Goal: Transaction & Acquisition: Purchase product/service

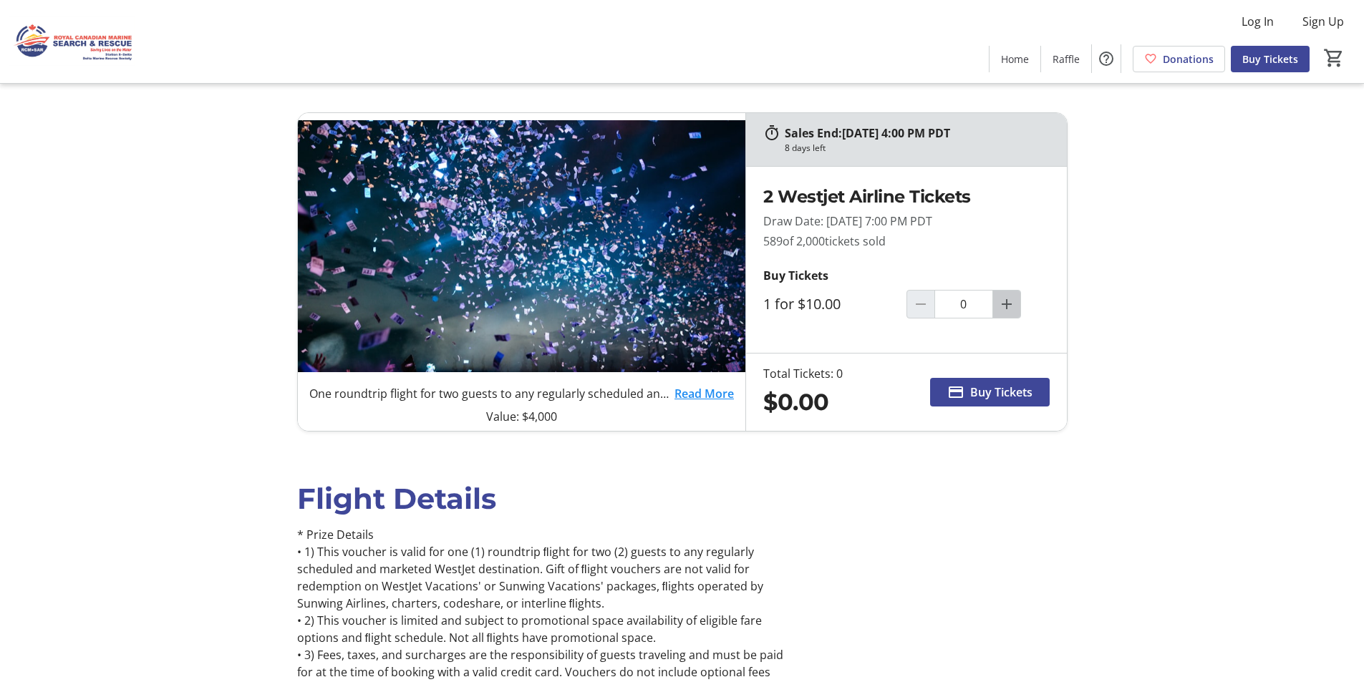
click at [1004, 306] on mat-icon "Increment by one" at bounding box center [1006, 304] width 17 height 17
type input "2"
click at [982, 393] on span "Buy Tickets" at bounding box center [1001, 392] width 62 height 17
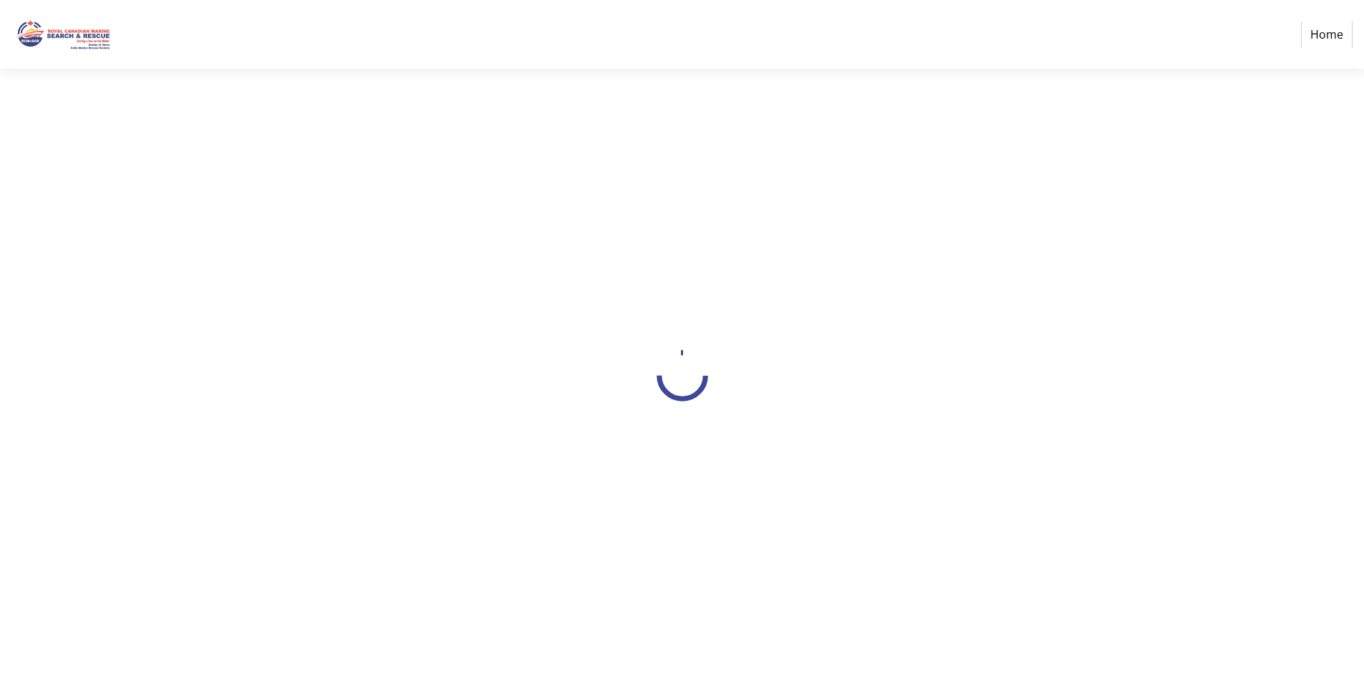
select select "CA"
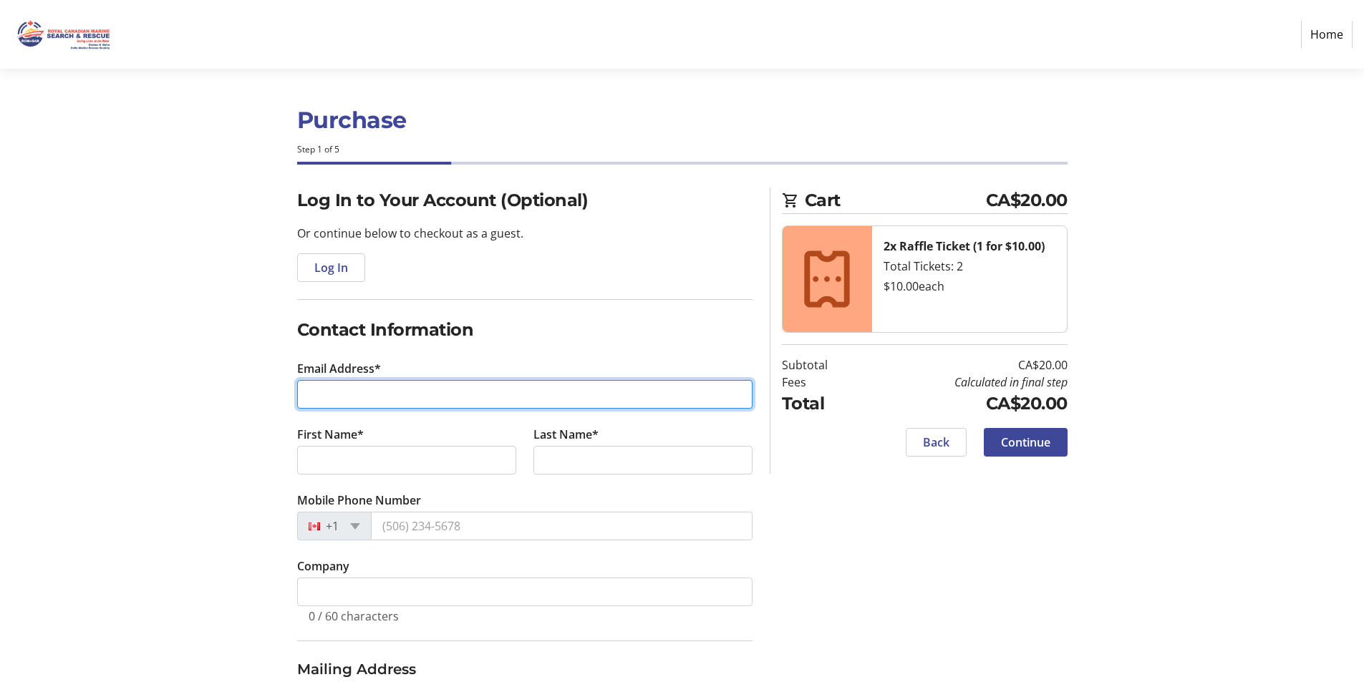
click at [344, 393] on input "Email Address*" at bounding box center [524, 394] width 455 height 29
type input "[PERSON_NAME][EMAIL_ADDRESS][PERSON_NAME][DOMAIN_NAME]"
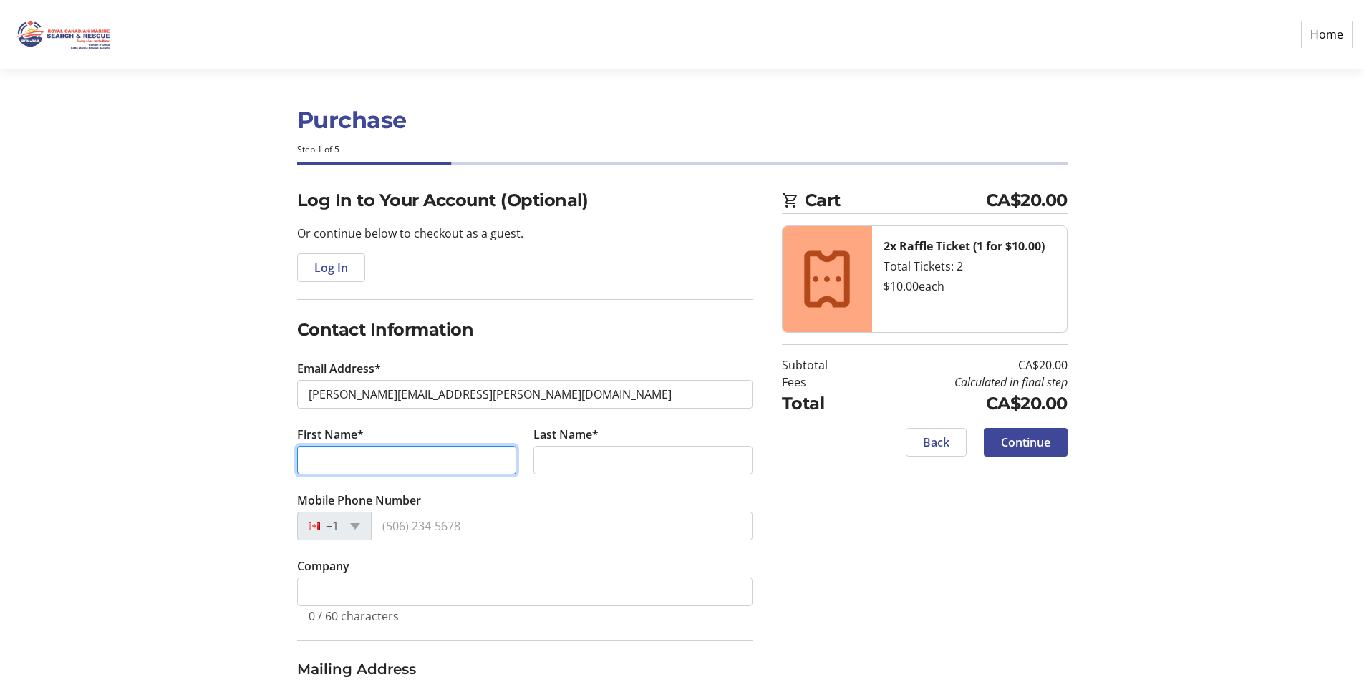
type input "Mandy"
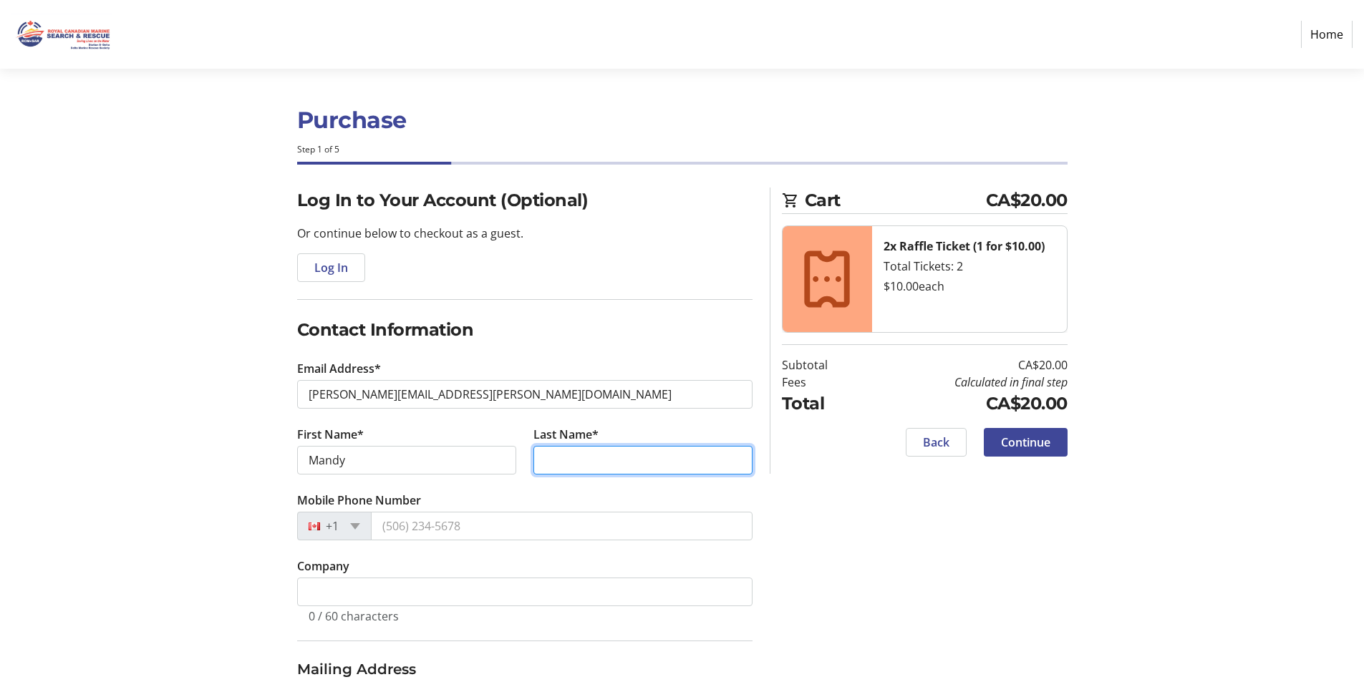
type input "[PERSON_NAME]"
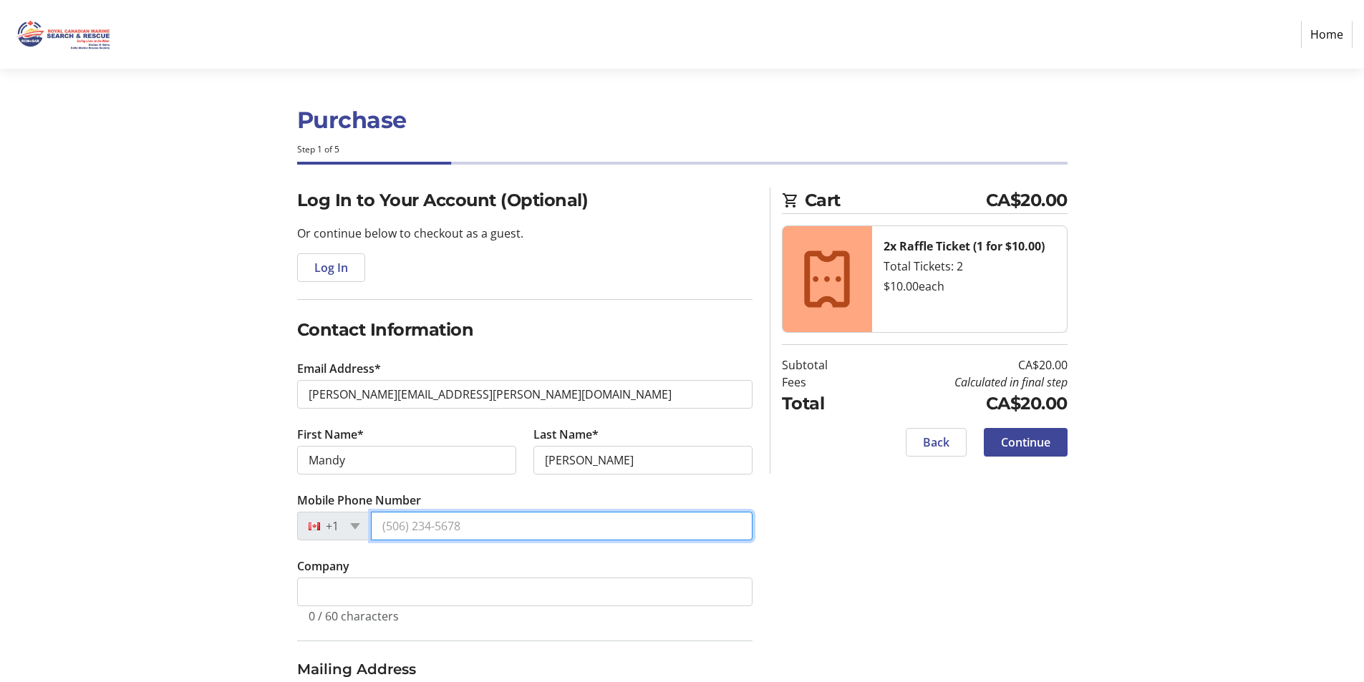
type input "[PHONE_NUMBER]"
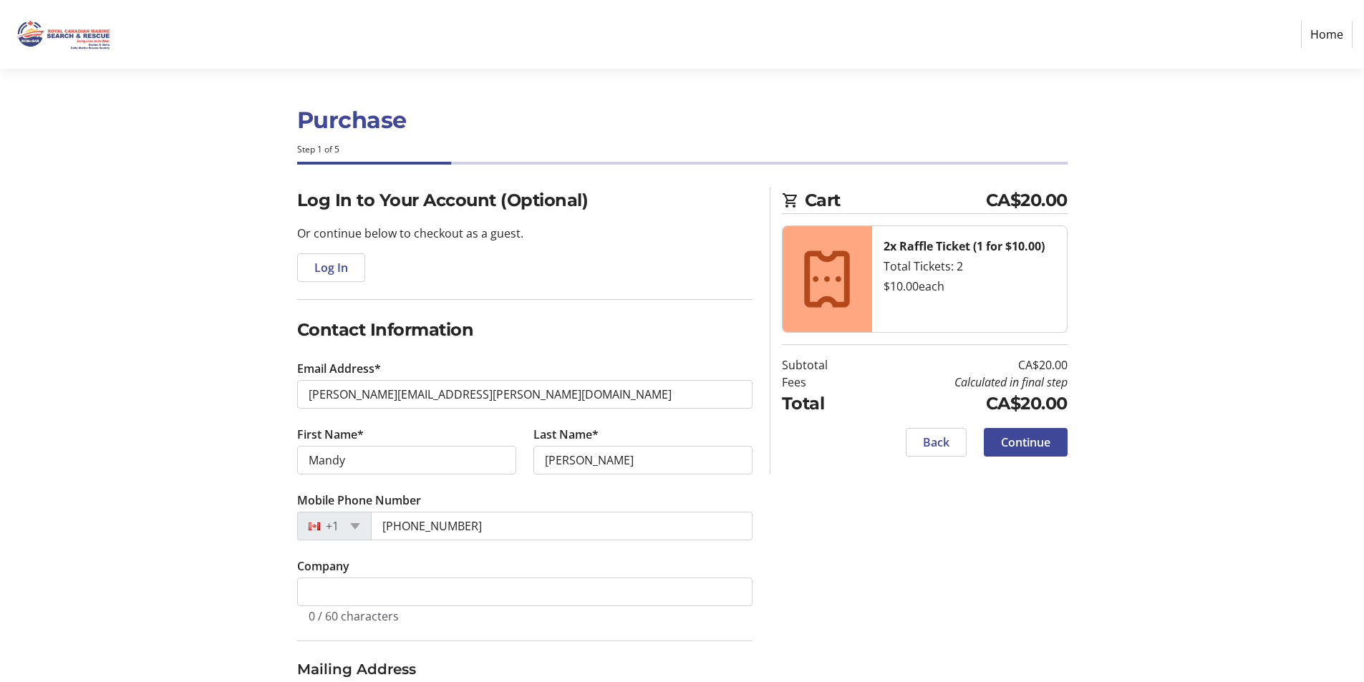
type input "[STREET_ADDRESS]"
type input "[GEOGRAPHIC_DATA]"
select select "BC"
type input "v7c 2g4"
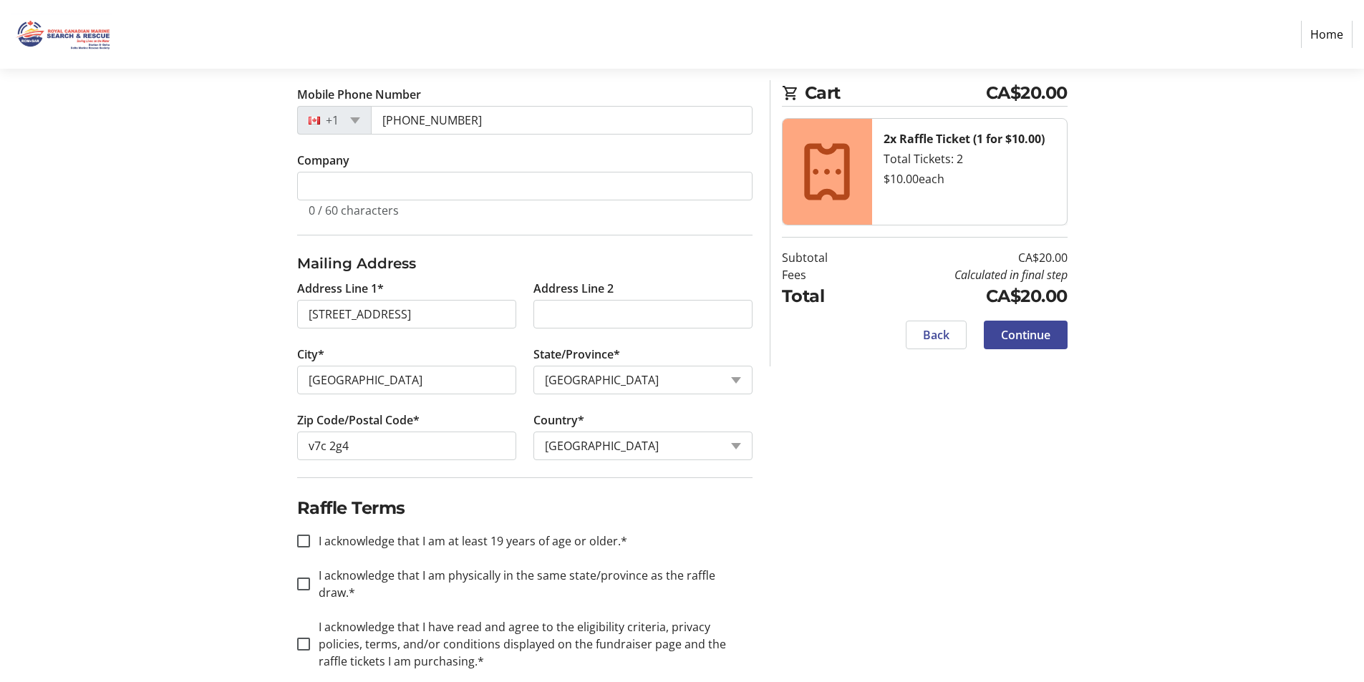
scroll to position [411, 0]
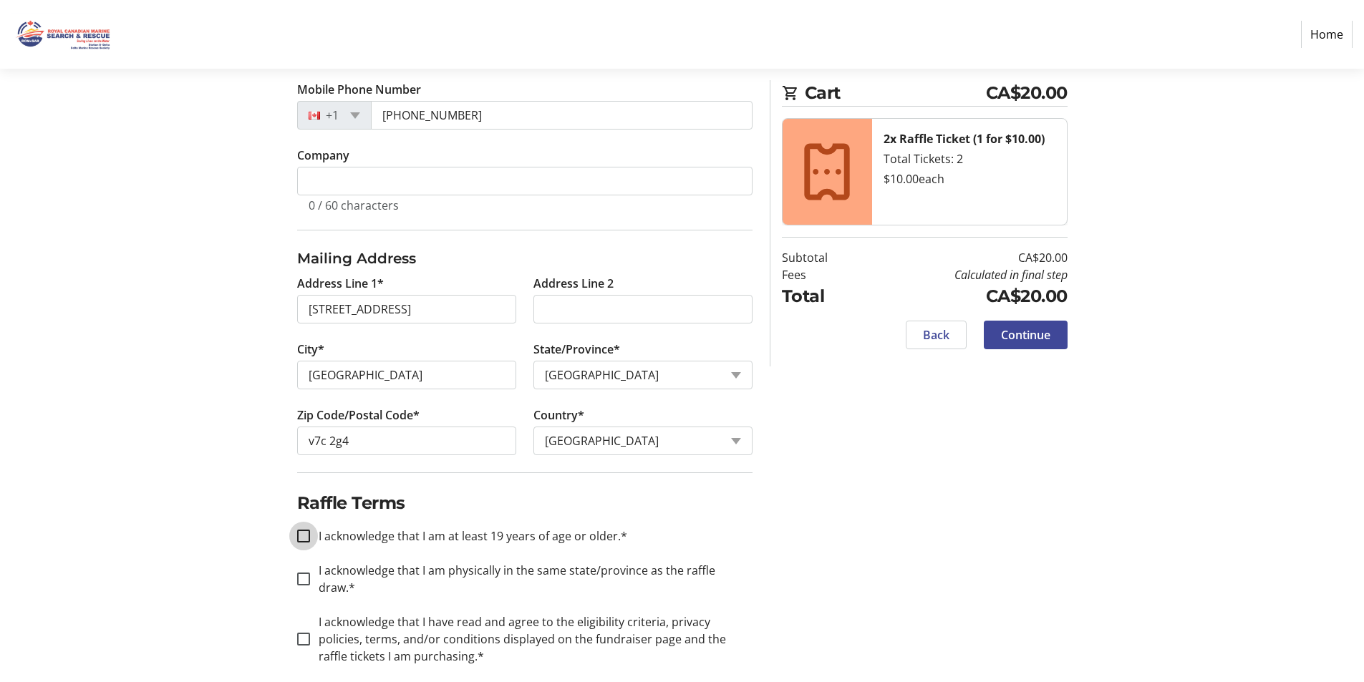
click at [301, 536] on input "I acknowledge that I am at least 19 years of age or older.*" at bounding box center [303, 536] width 13 height 13
checkbox input "true"
click at [309, 562] on div at bounding box center [303, 579] width 34 height 34
checkbox input "true"
click at [300, 633] on input "I acknowledge that I have read and agree to the eligibility criteria, privacy p…" at bounding box center [303, 639] width 13 height 13
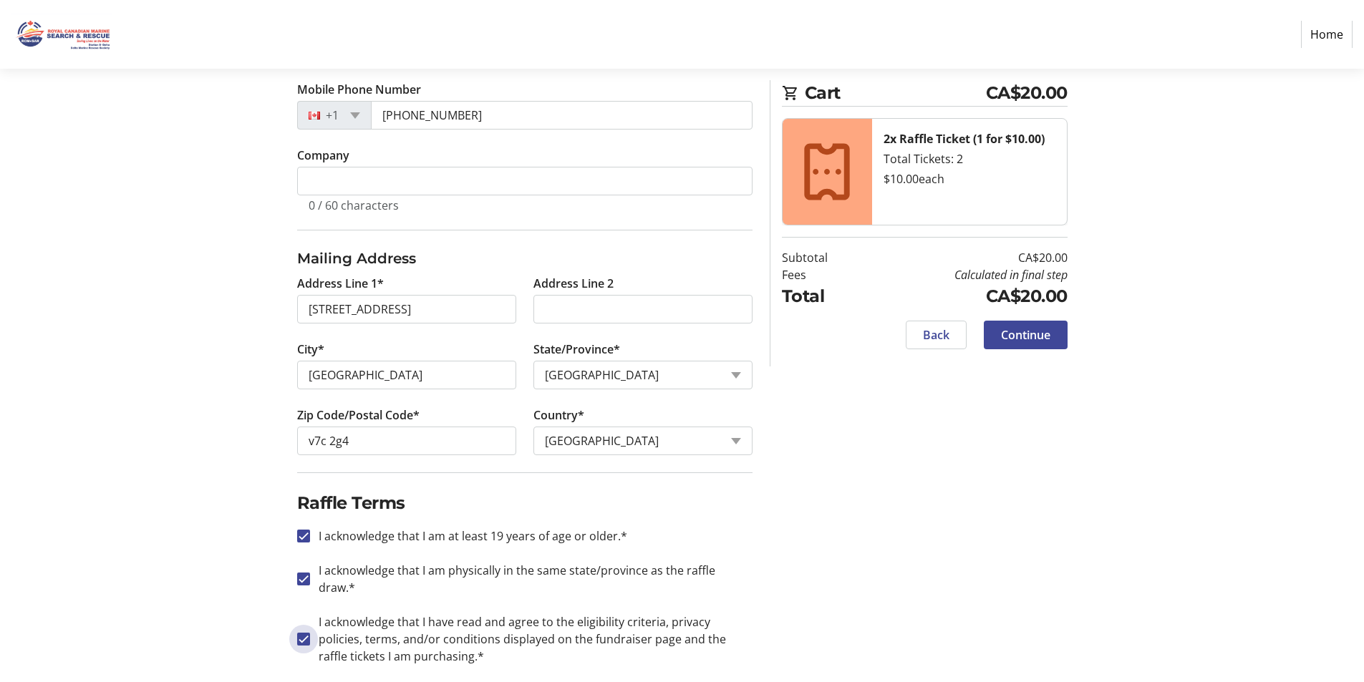
checkbox input "true"
click at [1007, 335] on span "Continue" at bounding box center [1025, 334] width 49 height 17
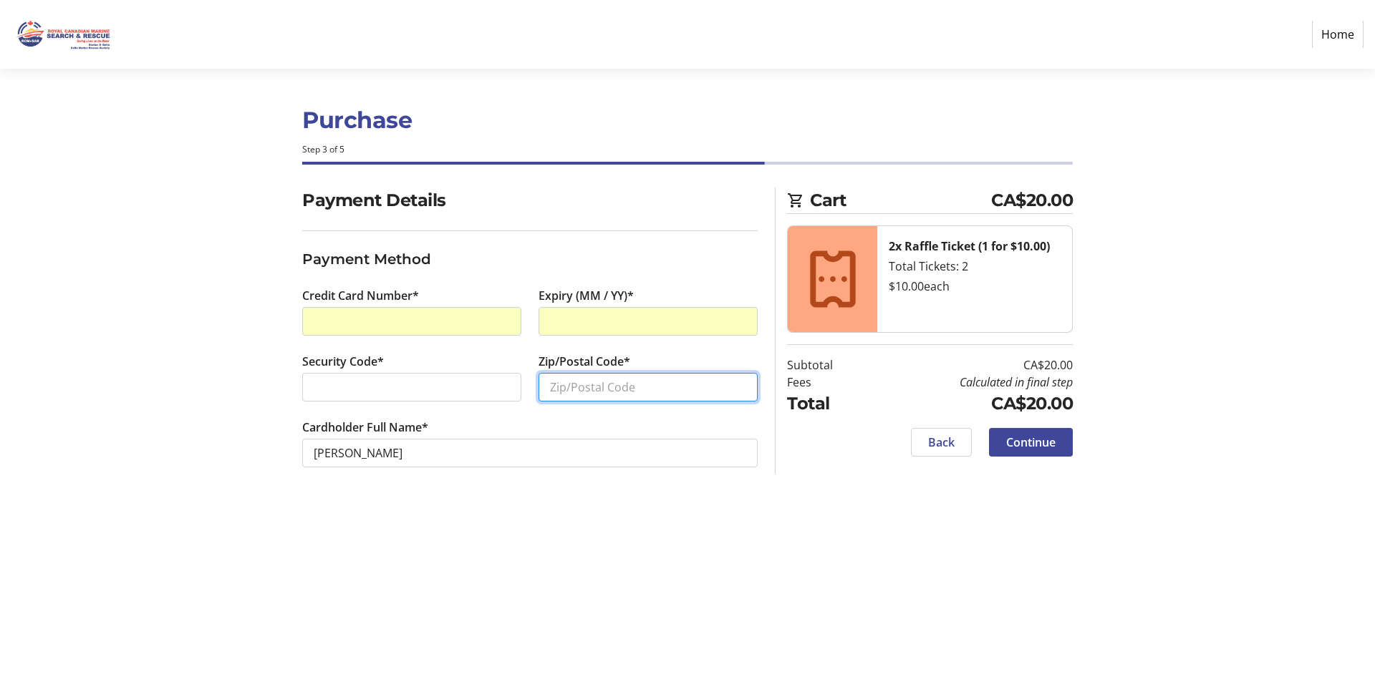
click at [600, 388] on input "Zip/Postal Code*" at bounding box center [647, 387] width 219 height 29
type input "v7c 2g4"
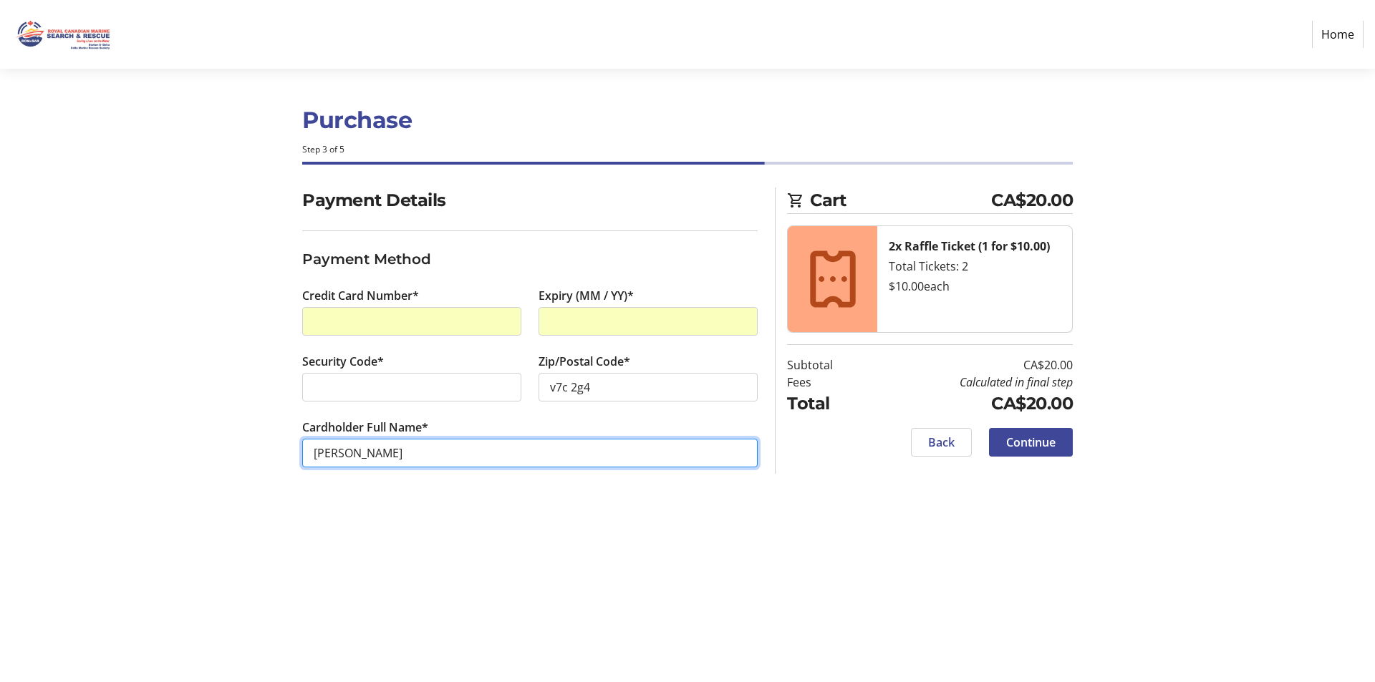
drag, startPoint x: 352, startPoint y: 453, endPoint x: 296, endPoint y: 453, distance: 55.8
click at [296, 453] on div "Cardholder Full Name* [PERSON_NAME]" at bounding box center [530, 452] width 473 height 66
type input "[PERSON_NAME]"
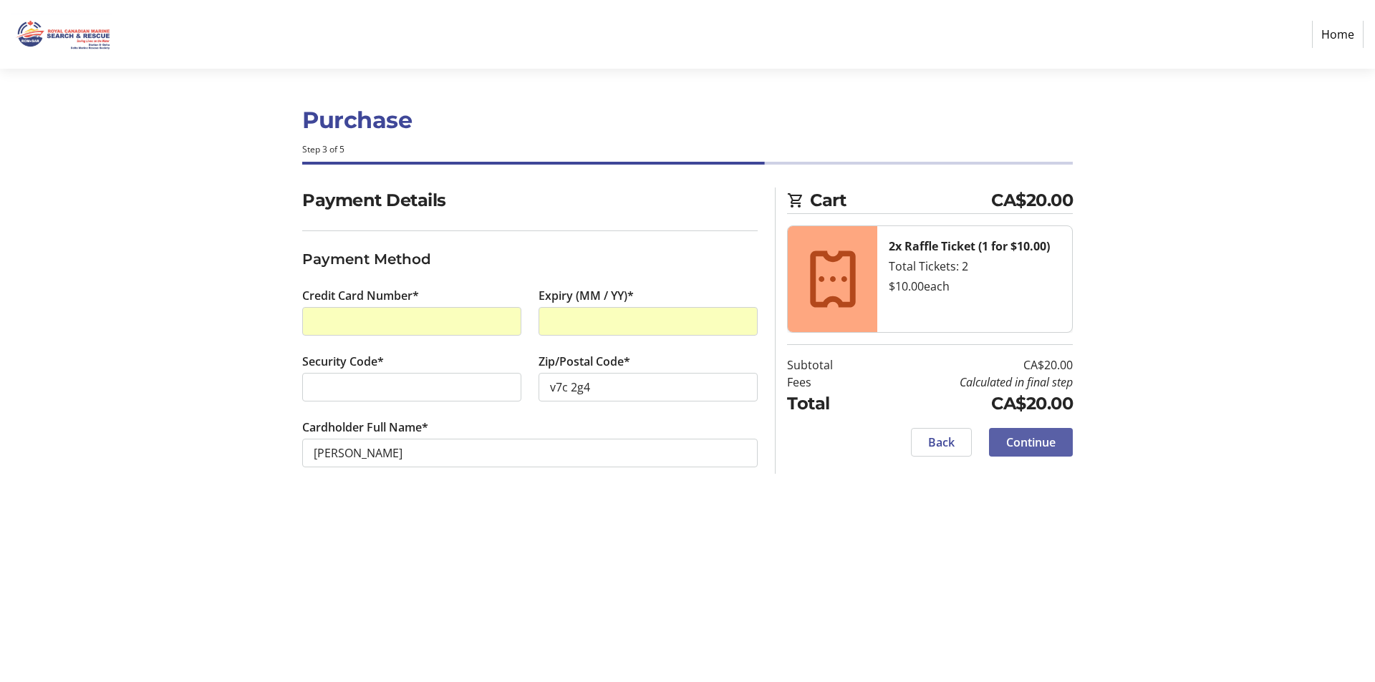
click at [1030, 447] on span "Continue" at bounding box center [1030, 442] width 49 height 17
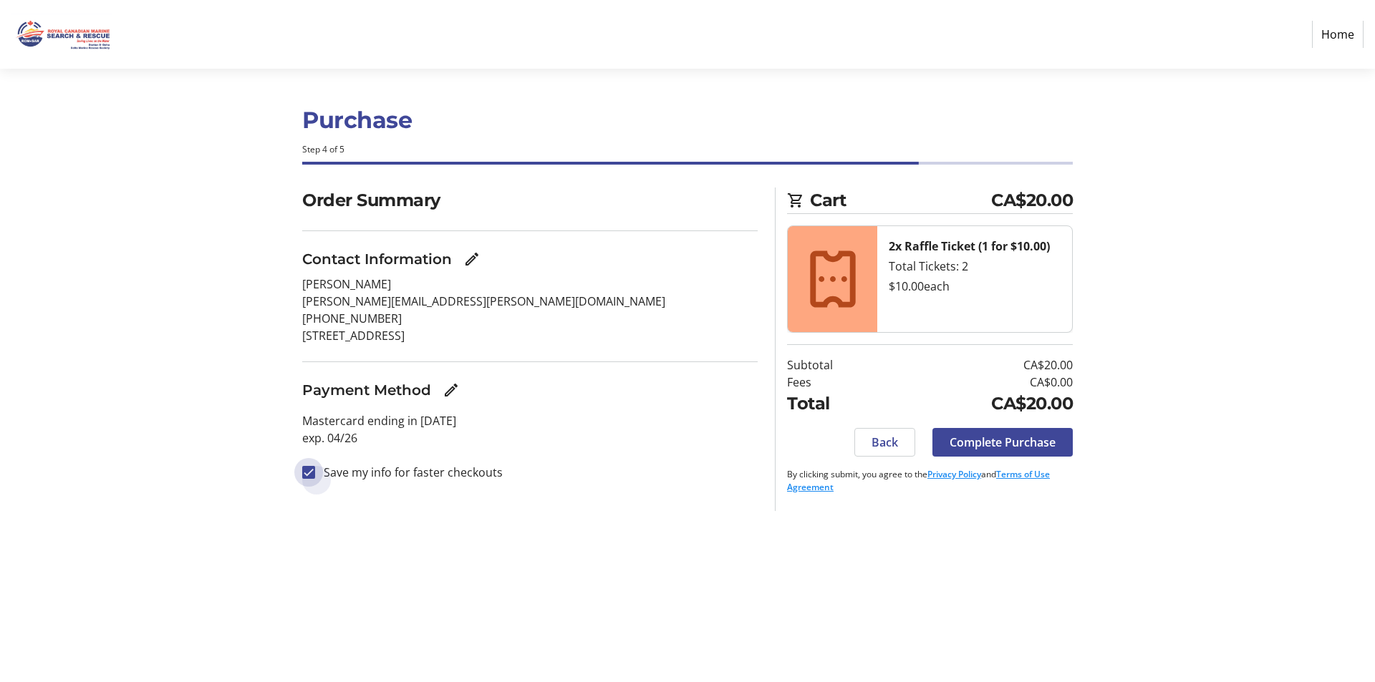
click at [312, 470] on input "Save my info for faster checkouts" at bounding box center [308, 472] width 13 height 13
checkbox input "false"
click at [989, 439] on span "Complete Purchase" at bounding box center [1002, 442] width 106 height 17
